Goal: Entertainment & Leisure: Consume media (video, audio)

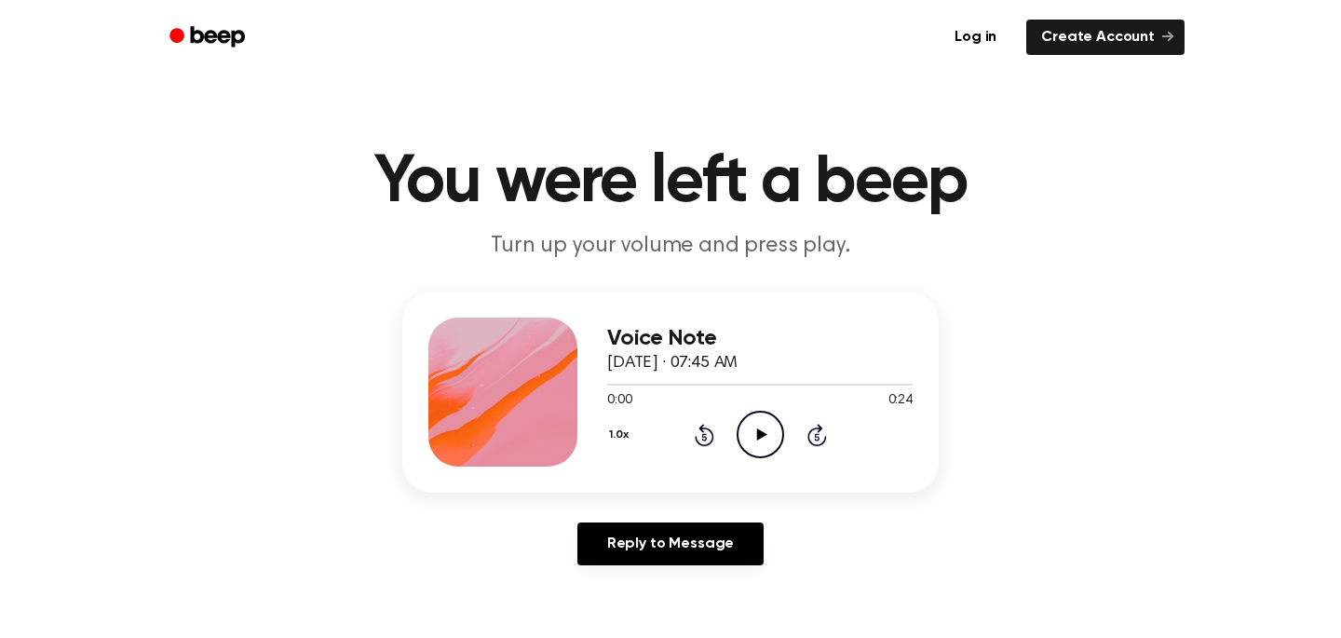
click at [666, 158] on h1 "You were left a beep" at bounding box center [671, 182] width 954 height 67
click at [766, 434] on icon at bounding box center [761, 434] width 10 height 12
click at [761, 432] on icon at bounding box center [761, 434] width 10 height 12
click at [757, 435] on icon at bounding box center [761, 434] width 10 height 12
drag, startPoint x: 901, startPoint y: 386, endPoint x: 665, endPoint y: 381, distance: 235.7
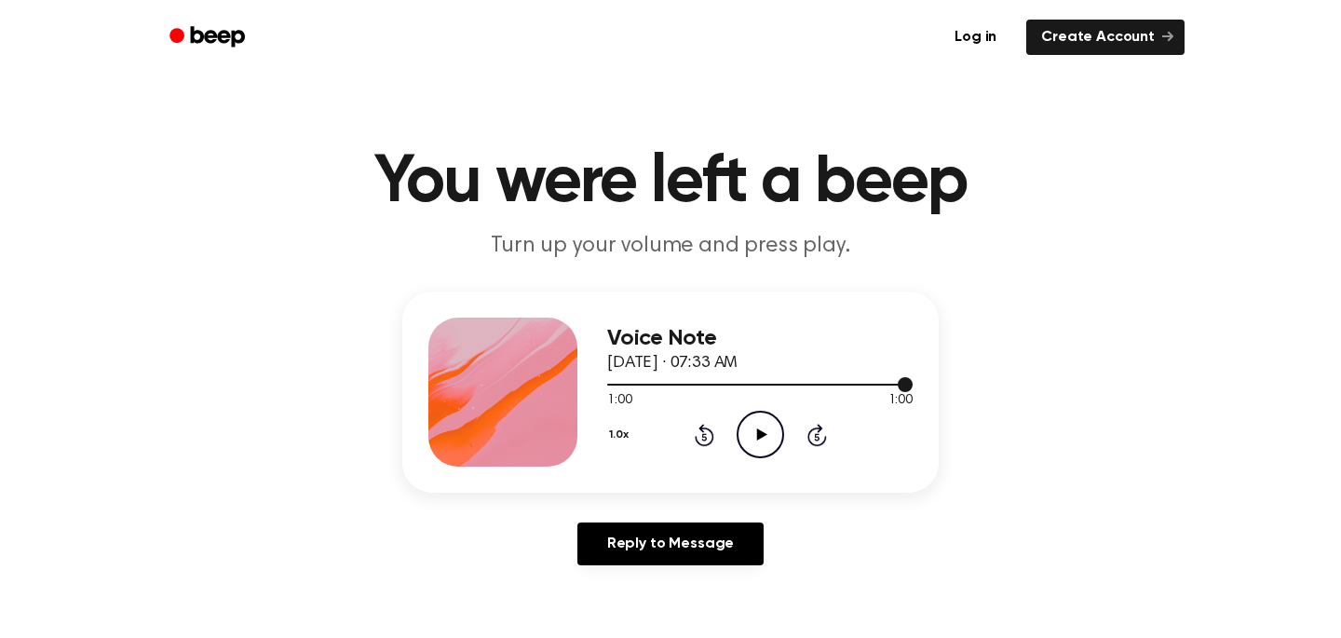
click at [665, 381] on div at bounding box center [759, 383] width 305 height 15
click at [751, 427] on icon "Play Audio" at bounding box center [761, 435] width 48 height 48
click at [749, 442] on icon "Pause Audio" at bounding box center [761, 435] width 48 height 48
click at [763, 431] on icon "Play Audio" at bounding box center [761, 435] width 48 height 48
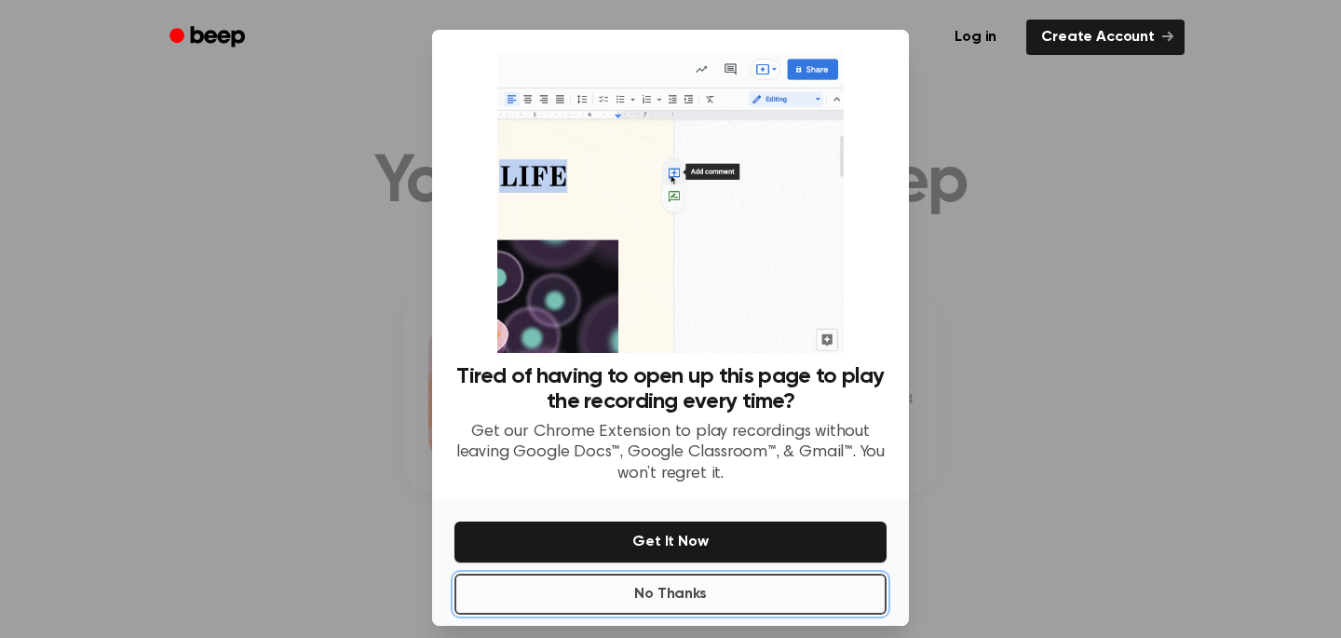
click at [783, 590] on button "No Thanks" at bounding box center [671, 594] width 432 height 41
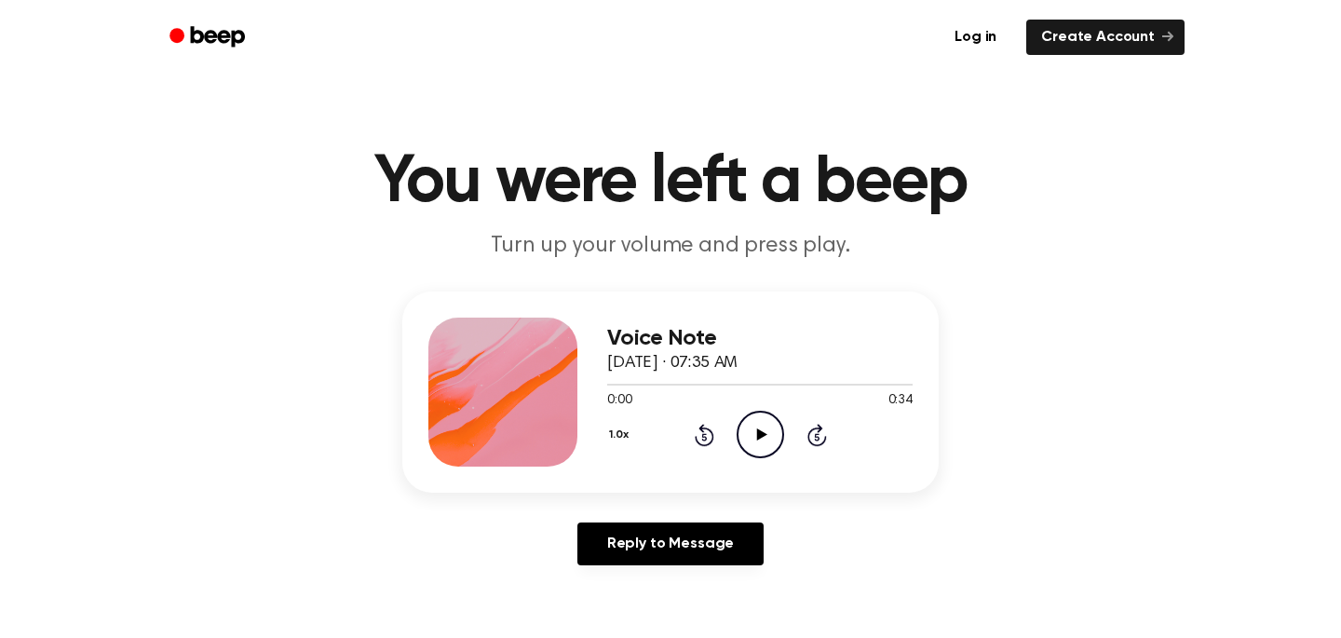
click at [747, 442] on icon "Play Audio" at bounding box center [761, 435] width 48 height 48
click at [761, 437] on icon at bounding box center [761, 434] width 10 height 12
click at [753, 425] on icon "Play Audio" at bounding box center [761, 435] width 48 height 48
click at [754, 426] on icon "Pause Audio" at bounding box center [761, 435] width 48 height 48
